Goal: Answer question/provide support

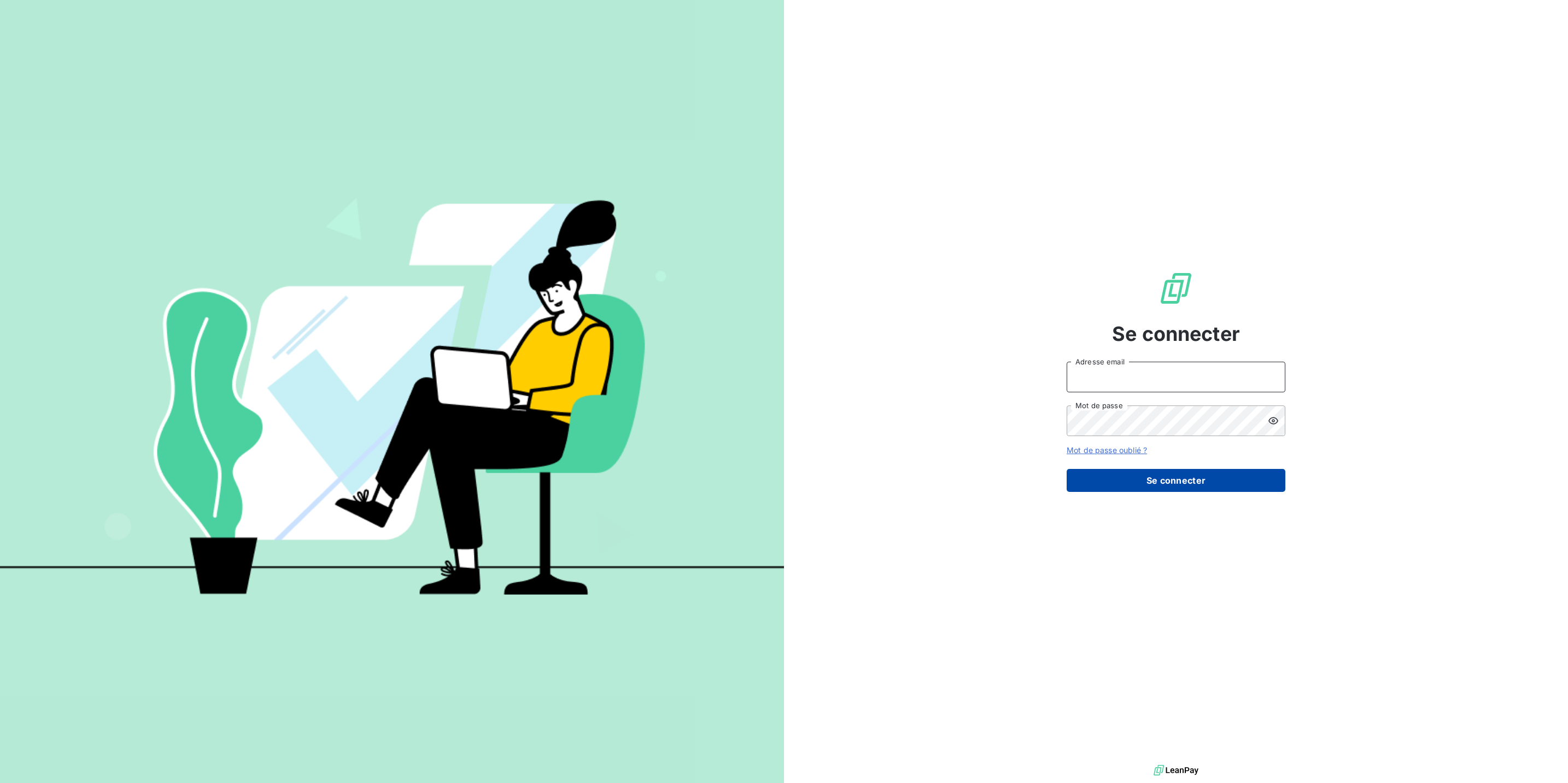
type input "[PERSON_NAME][EMAIL_ADDRESS][DOMAIN_NAME]"
click at [1168, 481] on button "Se connecter" at bounding box center [1176, 480] width 219 height 23
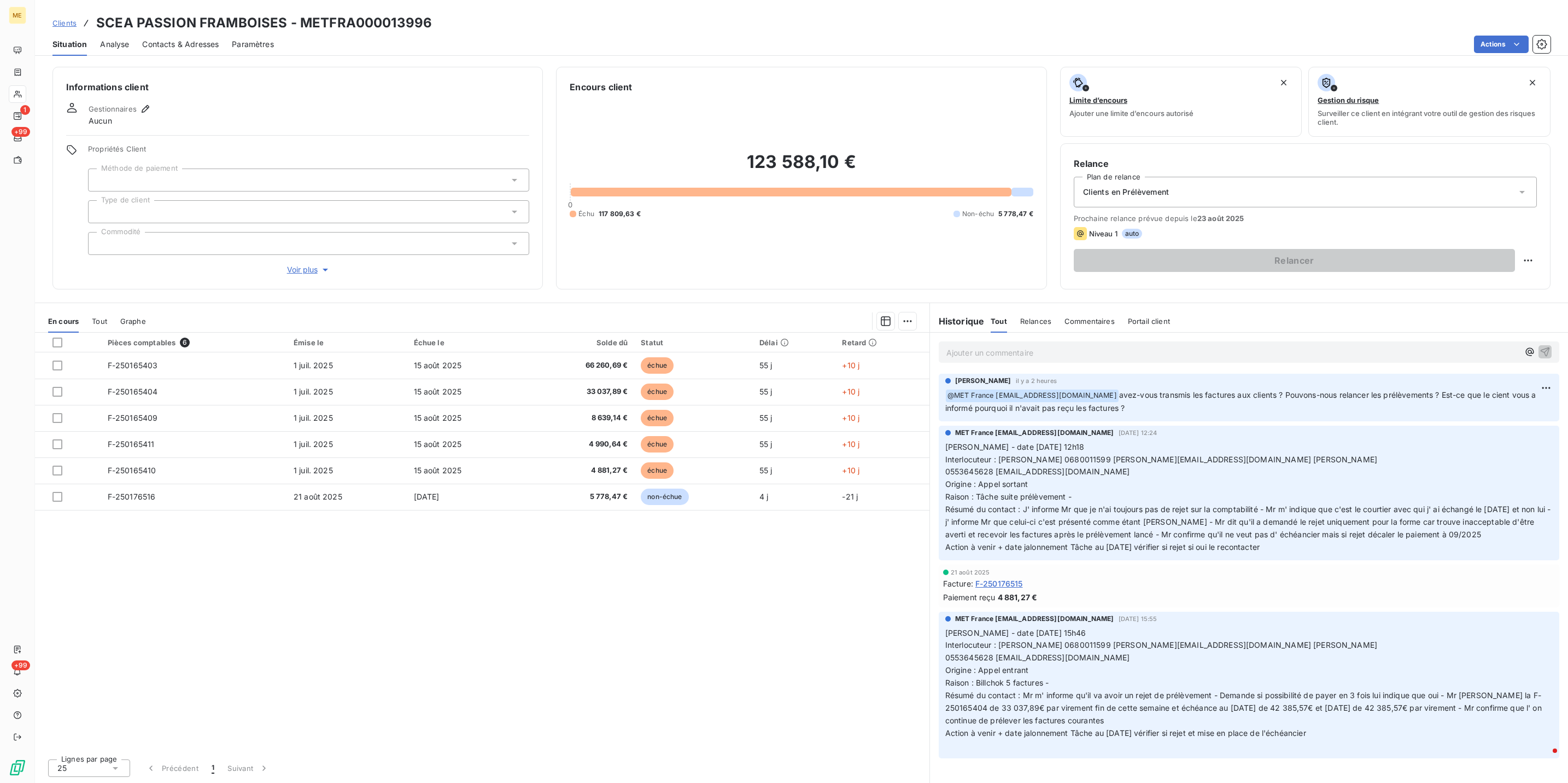
click at [1124, 404] on span "avez-vous transmis les factures aux clients ? Pouvons-nous relancer les prélève…" at bounding box center [1242, 401] width 593 height 23
click at [1058, 348] on p "Ajouter un commentaire ﻿" at bounding box center [1233, 353] width 572 height 14
click at [1551, 386] on html "ME 1 +99 +99 Clients SCEA PASSION FRAMBOISES - METFRA000013996 Situation Analys…" at bounding box center [784, 391] width 1568 height 783
click at [1212, 360] on html "ME 1 +99 +99 Clients SCEA PASSION FRAMBOISES - METFRA000013996 Situation Analys…" at bounding box center [784, 391] width 1568 height 783
click at [984, 361] on div "Ajouter un commentaire ﻿" at bounding box center [1249, 352] width 620 height 21
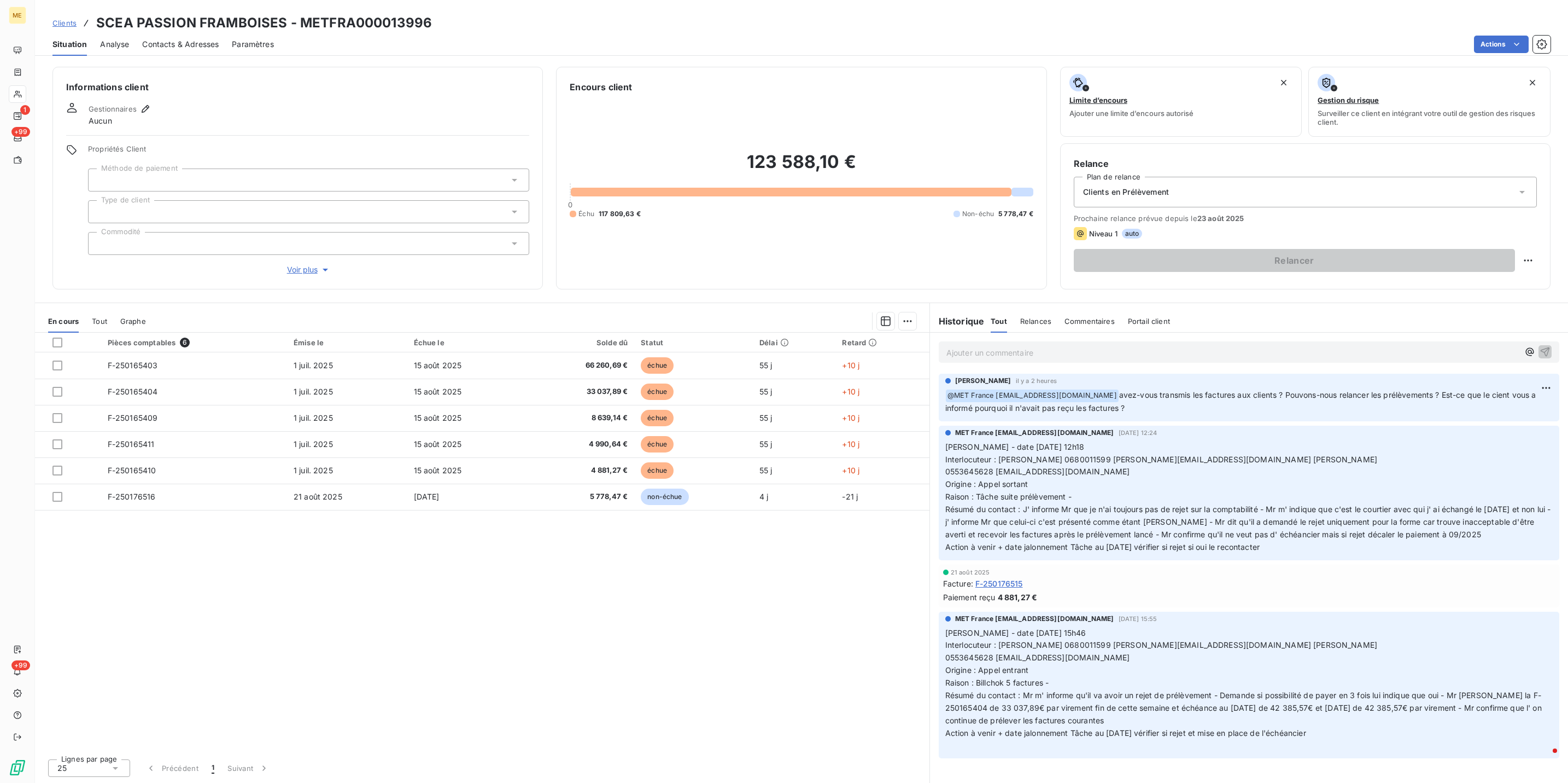
click at [987, 353] on p "Ajouter un commentaire ﻿" at bounding box center [1233, 353] width 572 height 14
